Goal: Task Accomplishment & Management: Manage account settings

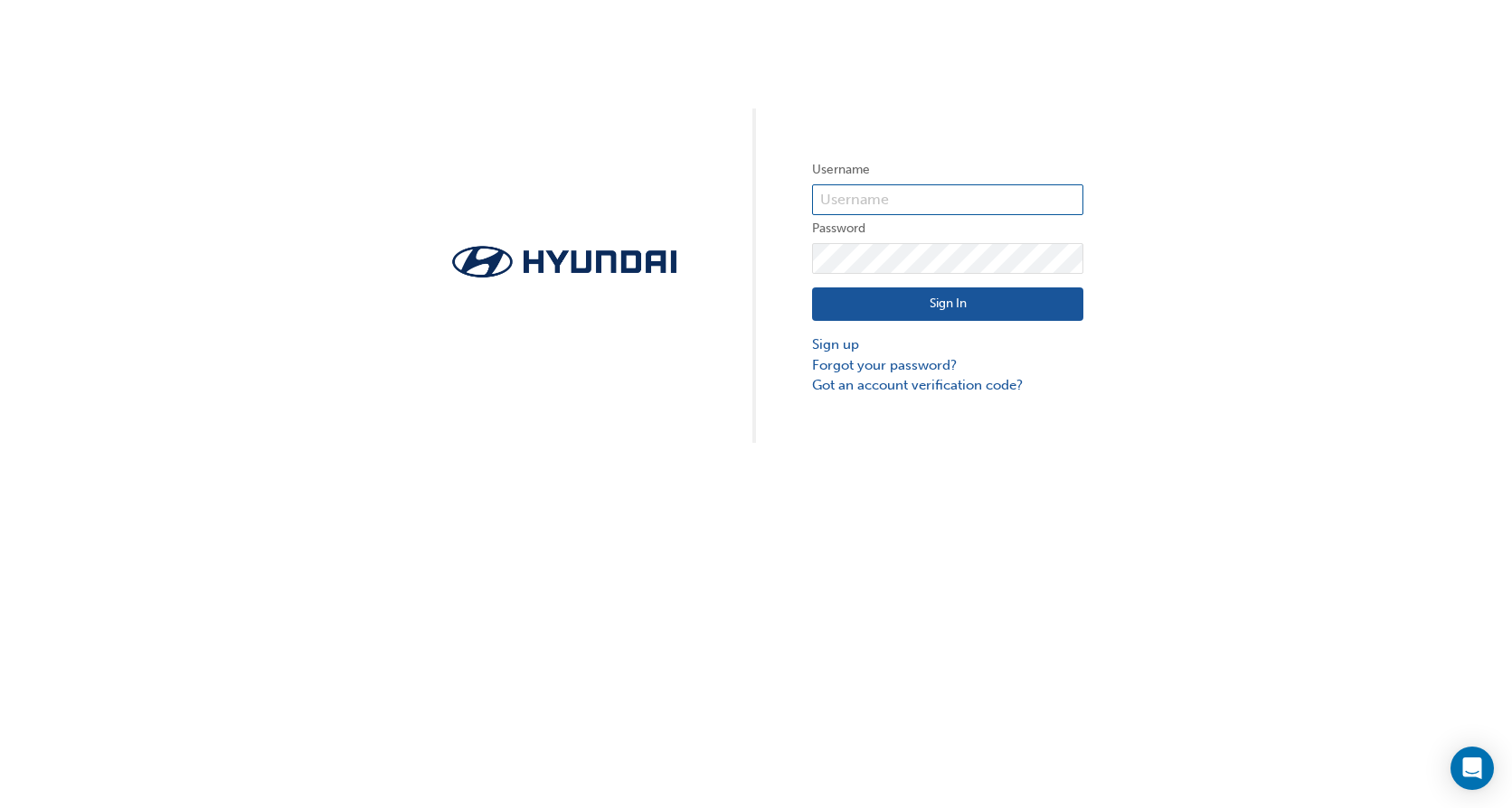
click at [941, 199] on input "text" at bounding box center [947, 200] width 271 height 31
paste input "HAU2303V39"
type input "HAU2303V39"
click at [950, 295] on button "Sign In" at bounding box center [947, 305] width 271 height 35
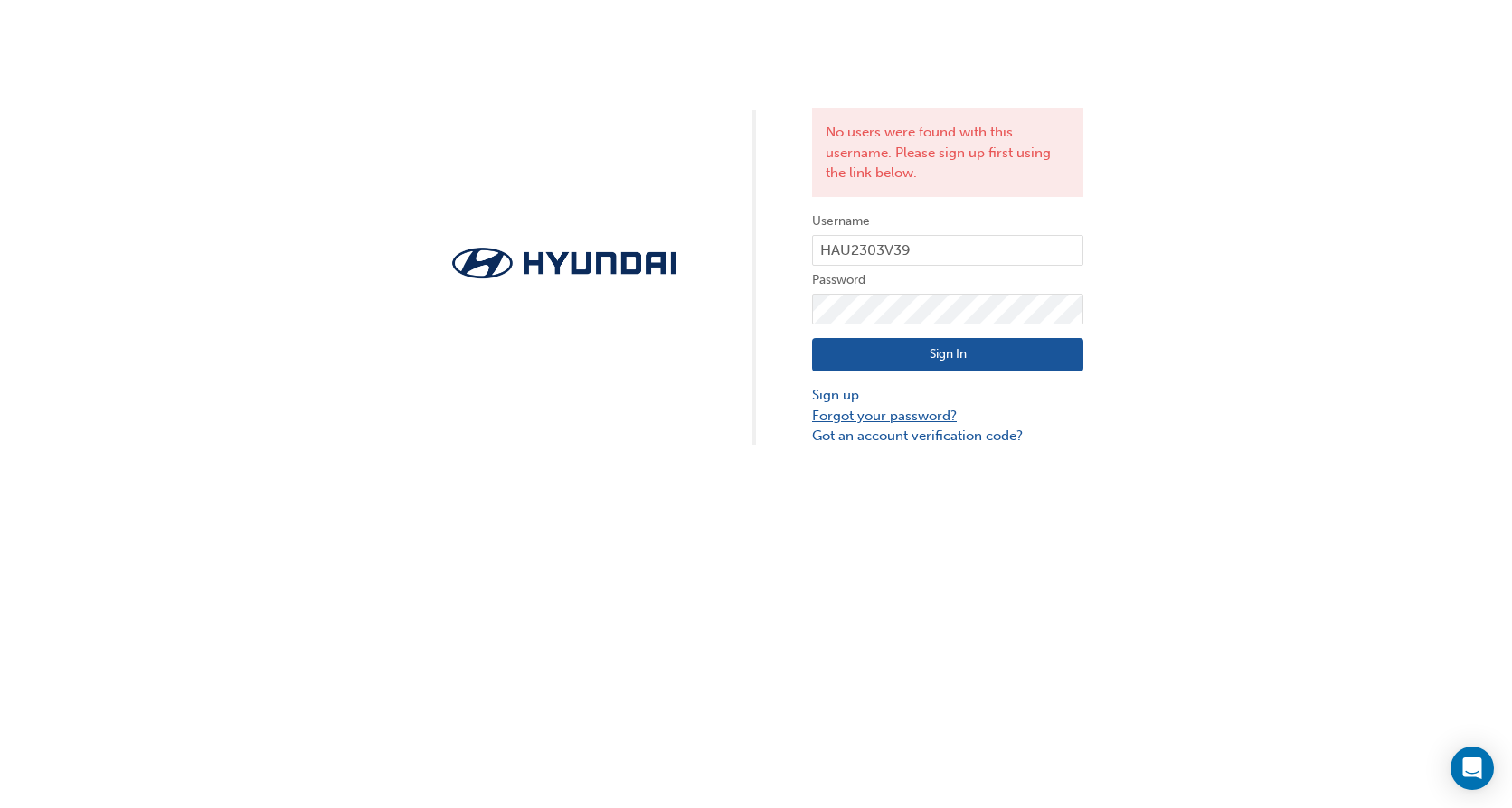
click at [858, 420] on link "Forgot your password?" at bounding box center [947, 416] width 271 height 21
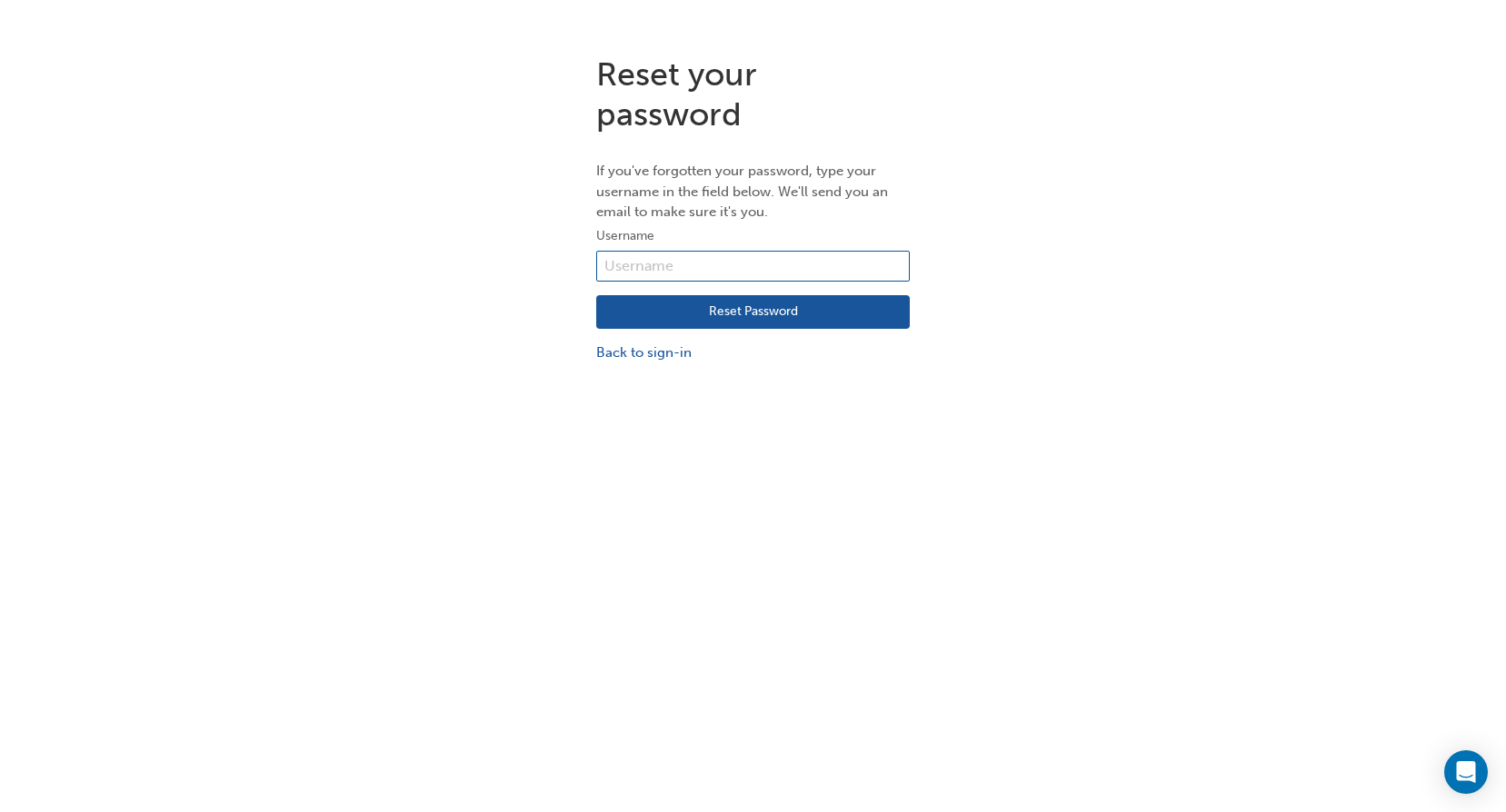
click at [711, 279] on input "text" at bounding box center [753, 267] width 313 height 31
paste input "[PERSON_NAME][EMAIL_ADDRESS][PERSON_NAME][DOMAIN_NAME]"
type input "[PERSON_NAME][EMAIL_ADDRESS][PERSON_NAME][DOMAIN_NAME]"
click at [770, 314] on button "Reset Password" at bounding box center [753, 313] width 313 height 35
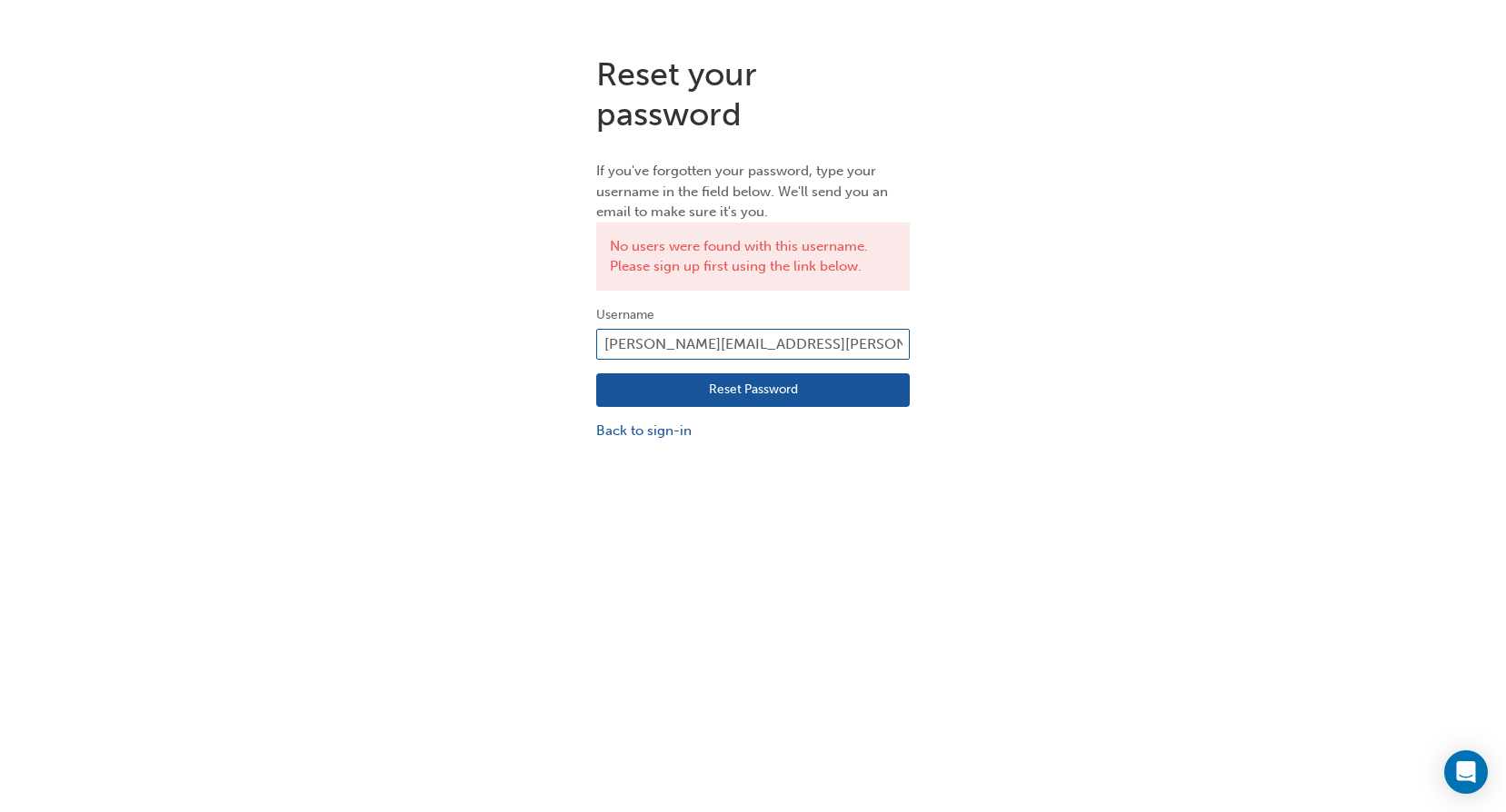
click at [866, 345] on input "[PERSON_NAME][EMAIL_ADDRESS][PERSON_NAME][DOMAIN_NAME]" at bounding box center [753, 345] width 313 height 31
drag, startPoint x: 868, startPoint y: 340, endPoint x: 323, endPoint y: 332, distance: 545.1
click at [323, 332] on div "Reset your password If you've forgotten your password, type your username in th…" at bounding box center [753, 248] width 1506 height 414
paste input "[DOMAIN_NAME]"
type input "[PERSON_NAME][EMAIL_ADDRESS][DOMAIN_NAME]"
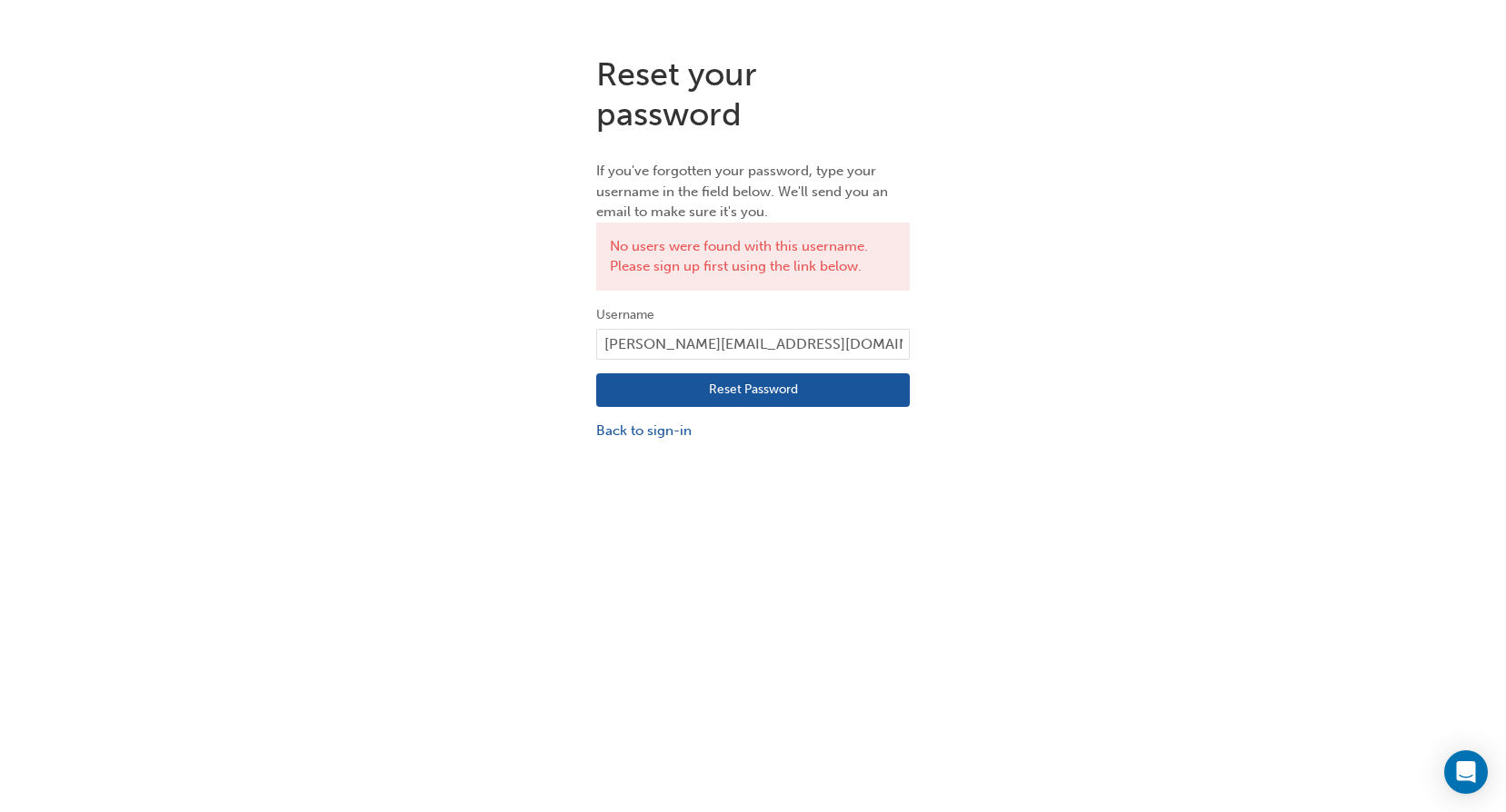
click at [808, 388] on button "Reset Password" at bounding box center [753, 391] width 313 height 35
click at [816, 348] on input "[PERSON_NAME][EMAIL_ADDRESS][DOMAIN_NAME]" at bounding box center [753, 345] width 313 height 31
